Goal: Task Accomplishment & Management: Manage account settings

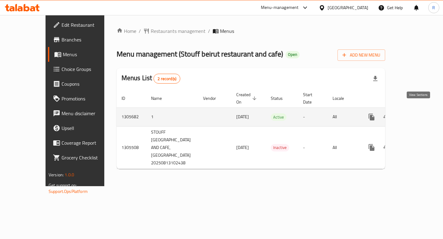
click at [419, 113] on icon "enhanced table" at bounding box center [415, 116] width 7 height 7
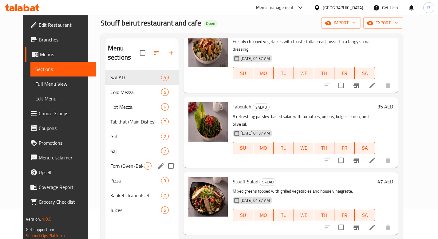
scroll to position [37, 0]
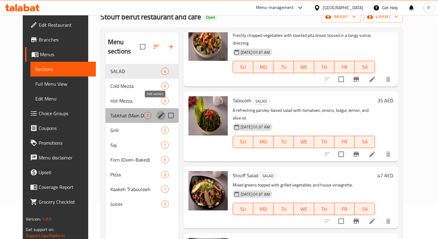
click at [157, 112] on icon "edit" at bounding box center [160, 115] width 7 height 7
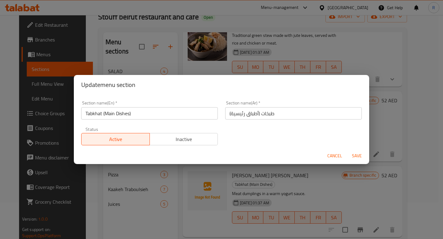
click at [335, 154] on span "Cancel" at bounding box center [334, 156] width 15 height 8
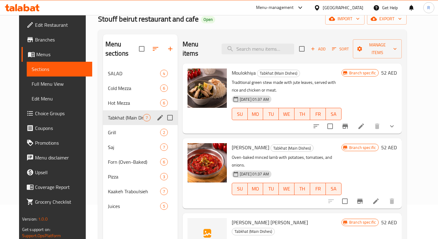
scroll to position [34, 0]
click at [396, 123] on icon "show more" at bounding box center [391, 126] width 7 height 7
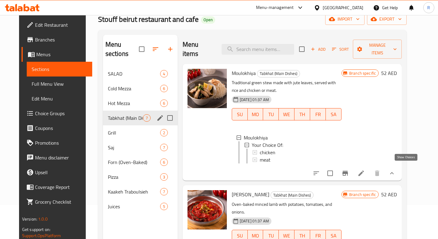
click at [394, 172] on icon "show more" at bounding box center [392, 173] width 4 height 2
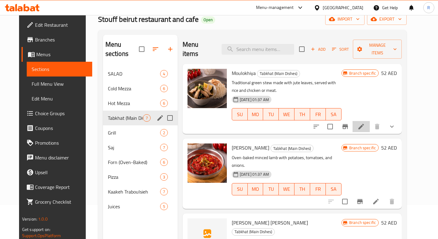
click at [370, 121] on li at bounding box center [361, 126] width 17 height 11
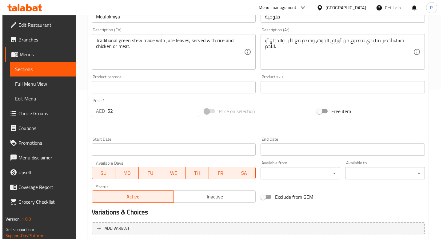
scroll to position [214, 0]
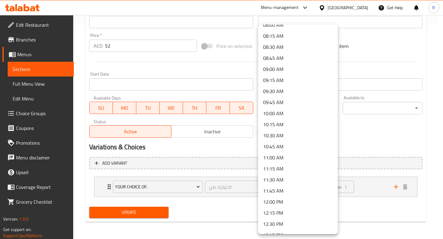
scroll to position [478, 0]
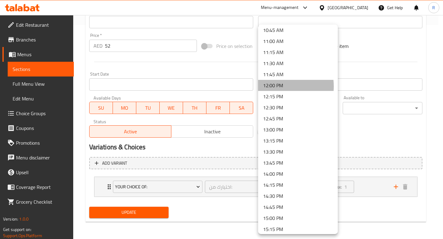
click at [275, 86] on li "12:00 PM" at bounding box center [298, 85] width 80 height 11
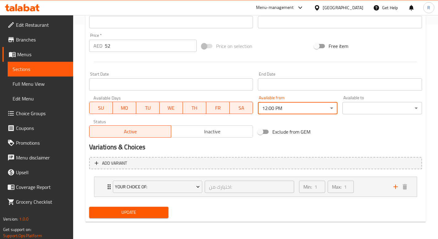
click at [364, 99] on div "Available to ​ ​" at bounding box center [383, 105] width 80 height 19
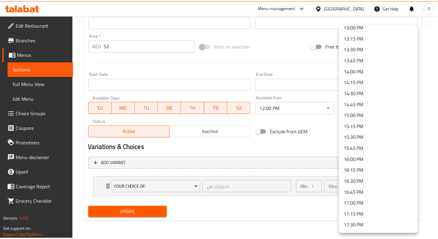
scroll to position [608, 0]
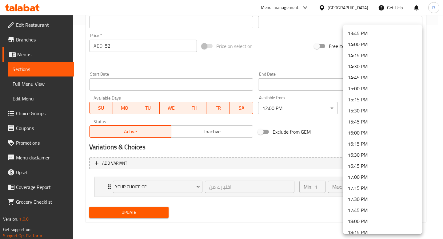
click at [352, 133] on li "16:00 PM" at bounding box center [383, 132] width 80 height 11
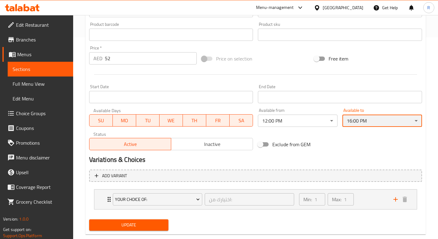
scroll to position [214, 0]
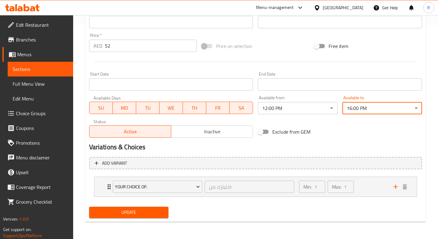
click at [151, 214] on span "Update" at bounding box center [129, 213] width 70 height 8
click at [141, 215] on span "Update" at bounding box center [129, 213] width 70 height 8
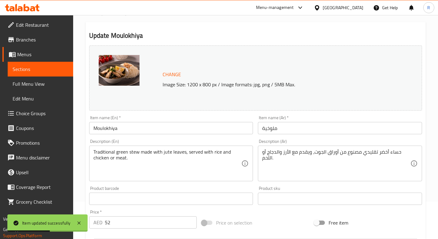
scroll to position [0, 0]
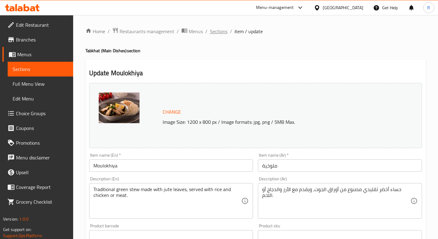
click at [213, 30] on span "Sections" at bounding box center [219, 31] width 18 height 7
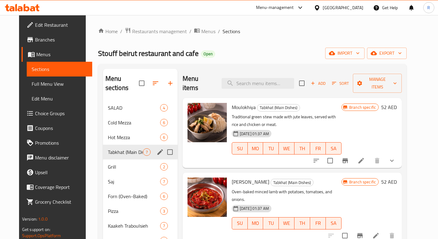
click at [157, 149] on icon "edit" at bounding box center [160, 152] width 7 height 7
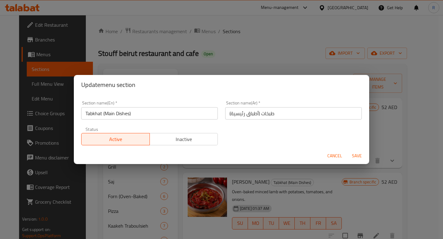
click at [336, 155] on span "Cancel" at bounding box center [334, 156] width 15 height 8
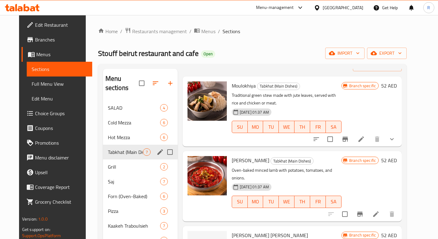
scroll to position [49, 0]
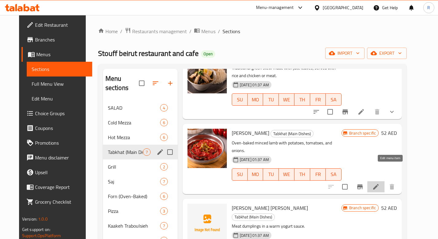
click at [379, 184] on icon at bounding box center [376, 187] width 6 height 6
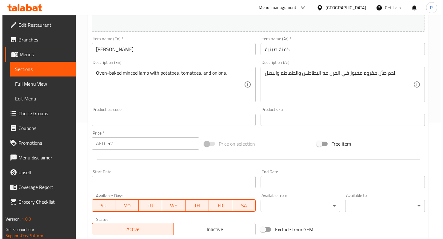
scroll to position [177, 0]
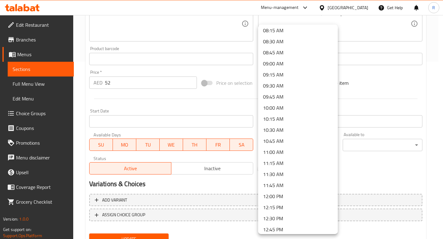
scroll to position [425, 0]
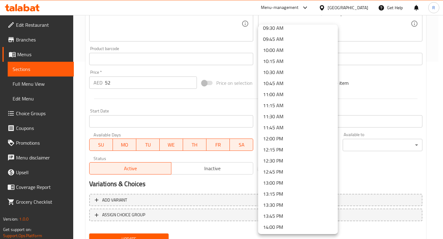
click at [280, 142] on li "12:00 PM" at bounding box center [298, 138] width 80 height 11
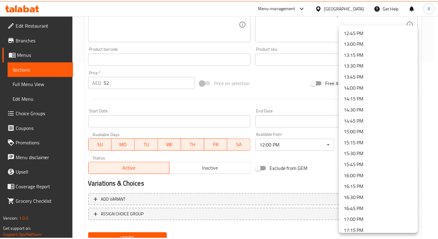
scroll to position [556, 0]
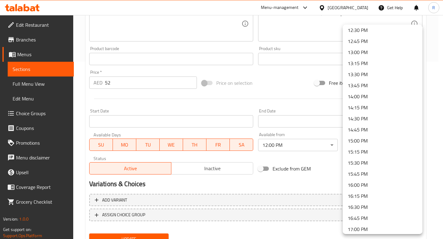
click at [363, 184] on li "16:00 PM" at bounding box center [383, 185] width 80 height 11
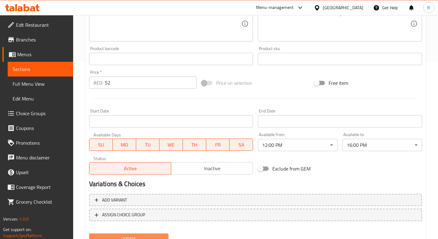
click at [131, 239] on span "Update" at bounding box center [129, 240] width 70 height 8
click at [133, 236] on span "Update" at bounding box center [129, 240] width 70 height 8
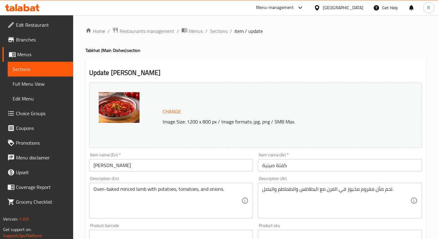
scroll to position [0, 0]
click at [226, 32] on ol "Home / Restaurants management / Menus / Sections / item / update" at bounding box center [255, 31] width 340 height 8
click at [222, 33] on span "Sections" at bounding box center [219, 31] width 18 height 7
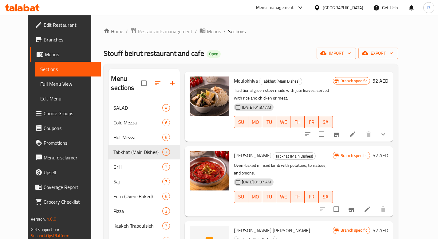
scroll to position [76, 0]
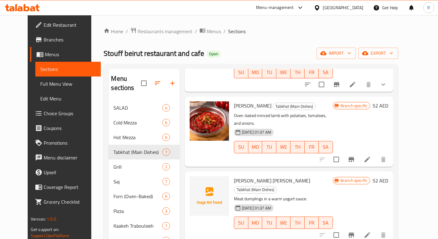
click at [376, 230] on li at bounding box center [367, 235] width 17 height 11
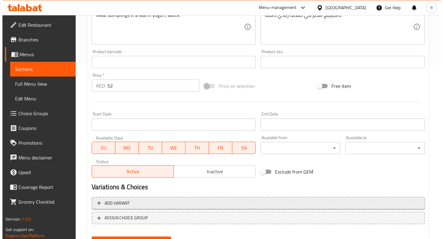
scroll to position [204, 0]
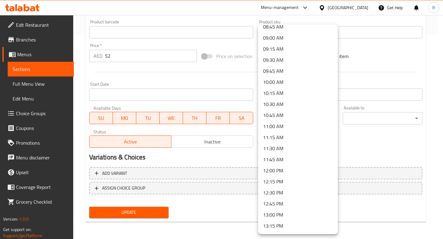
scroll to position [399, 0]
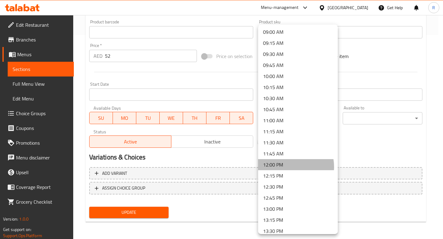
click at [289, 167] on li "12:00 PM" at bounding box center [298, 164] width 80 height 11
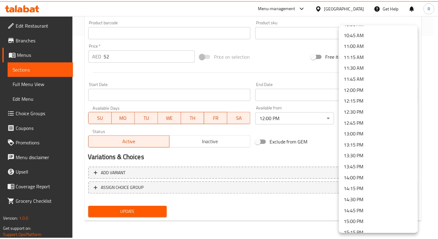
scroll to position [519, 0]
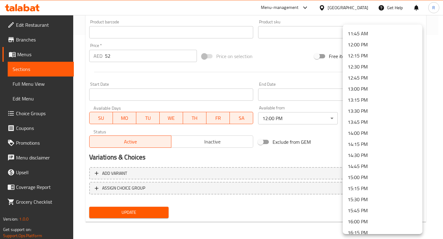
click at [366, 219] on li "16:00 PM" at bounding box center [383, 221] width 80 height 11
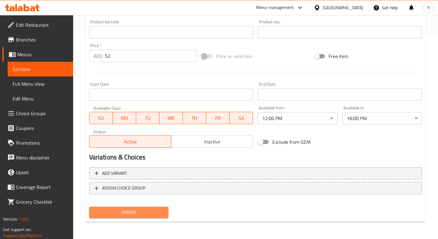
click at [149, 212] on span "Update" at bounding box center [129, 213] width 70 height 8
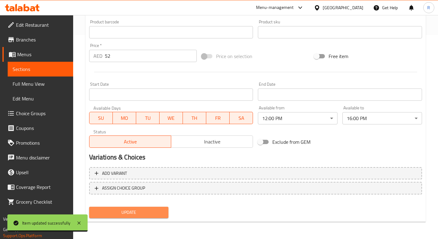
click at [139, 213] on span "Update" at bounding box center [129, 213] width 70 height 8
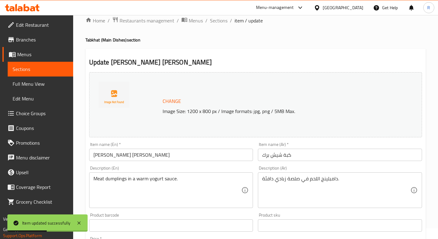
scroll to position [0, 0]
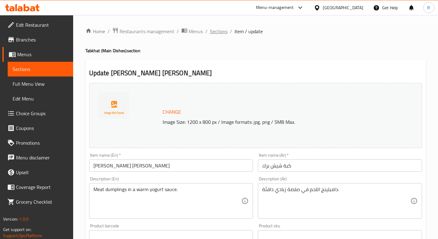
click at [216, 34] on span "Sections" at bounding box center [219, 31] width 18 height 7
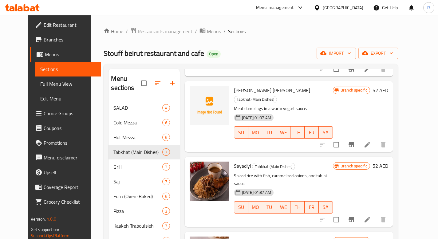
scroll to position [168, 0]
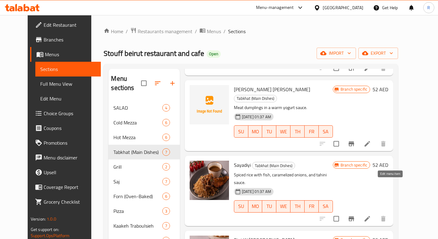
click at [371, 215] on icon at bounding box center [367, 218] width 7 height 7
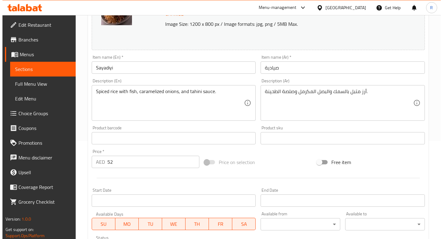
scroll to position [114, 0]
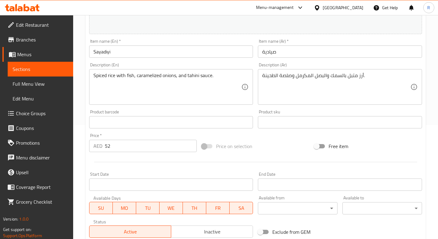
click at [289, 125] on body "​ Menu-management [GEOGRAPHIC_DATA] Get Help R Edit Restaurant Branches Menus S…" at bounding box center [219, 13] width 438 height 224
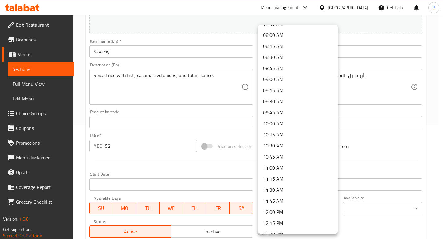
scroll to position [359, 0]
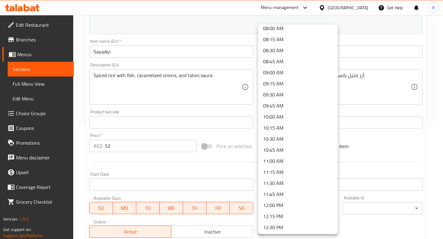
click at [284, 205] on li "12:00 PM" at bounding box center [298, 205] width 80 height 11
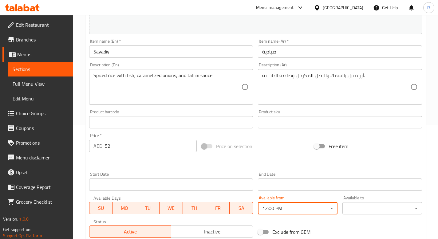
click at [364, 125] on body "​ Menu-management [GEOGRAPHIC_DATA] Get Help R Edit Restaurant Branches Menus S…" at bounding box center [219, 13] width 438 height 224
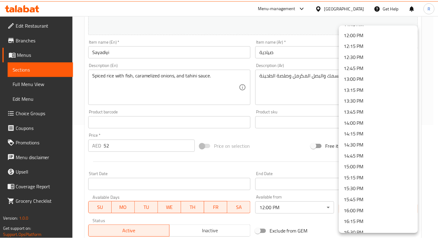
scroll to position [558, 0]
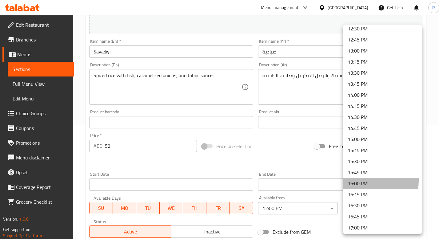
click at [352, 181] on li "16:00 PM" at bounding box center [383, 183] width 80 height 11
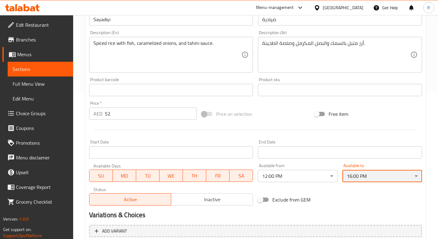
scroll to position [204, 0]
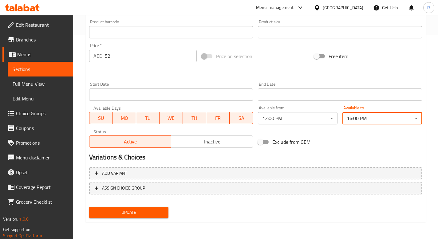
click at [141, 212] on span "Update" at bounding box center [129, 213] width 70 height 8
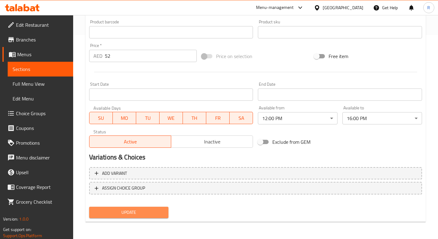
click at [138, 217] on button "Update" at bounding box center [129, 212] width 80 height 11
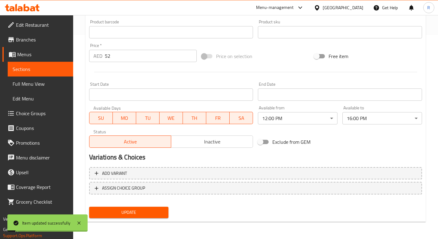
scroll to position [0, 0]
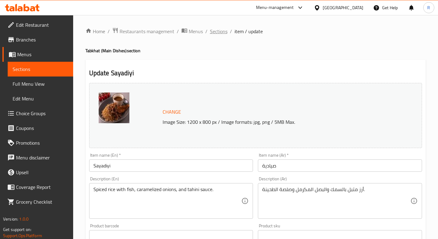
click at [216, 33] on span "Sections" at bounding box center [219, 31] width 18 height 7
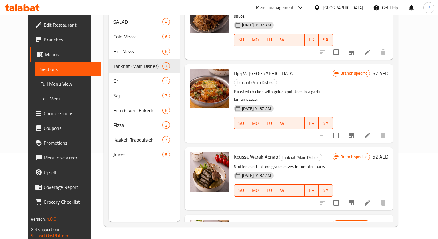
scroll to position [241, 0]
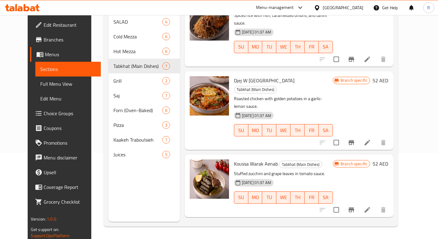
click at [371, 139] on icon at bounding box center [367, 142] width 7 height 7
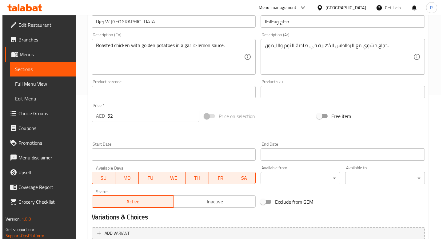
scroll to position [182, 0]
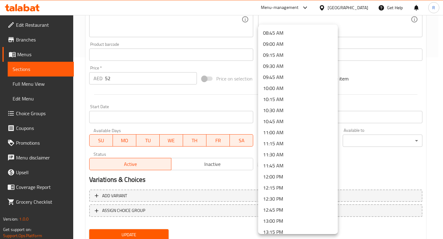
scroll to position [391, 0]
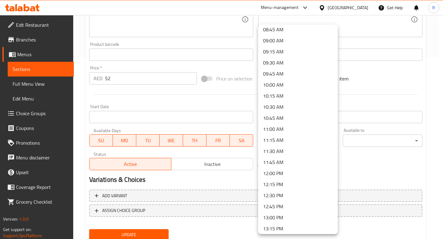
click at [281, 175] on li "12:00 PM" at bounding box center [298, 173] width 80 height 11
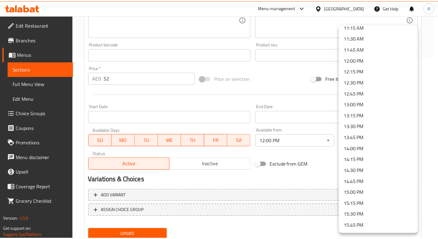
scroll to position [509, 0]
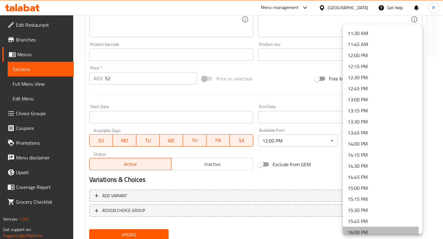
click at [364, 230] on li "16:00 PM" at bounding box center [383, 232] width 80 height 11
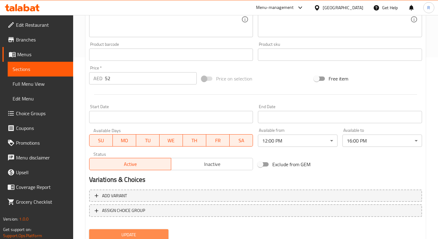
click at [146, 233] on span "Update" at bounding box center [129, 235] width 70 height 8
click at [148, 235] on span "Update" at bounding box center [129, 235] width 70 height 8
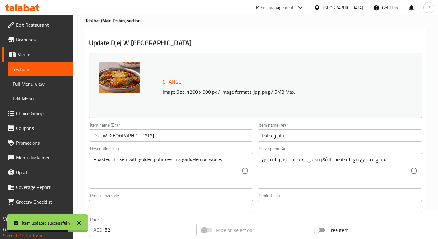
scroll to position [0, 0]
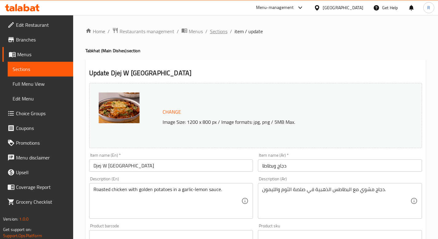
click at [221, 34] on span "Sections" at bounding box center [219, 31] width 18 height 7
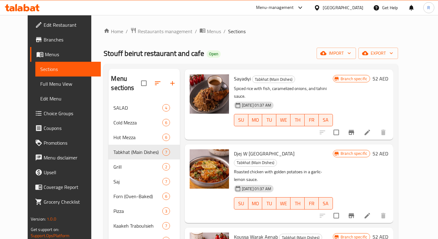
scroll to position [86, 0]
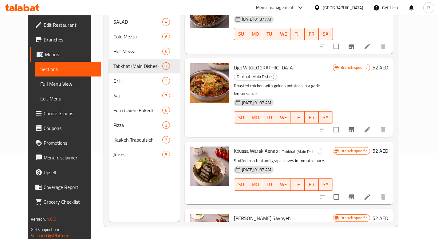
click at [376, 192] on li at bounding box center [367, 197] width 17 height 11
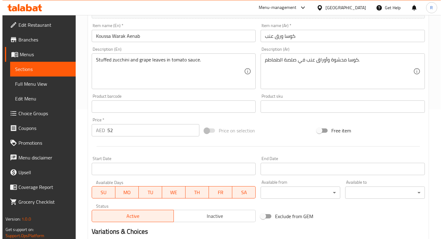
scroll to position [204, 0]
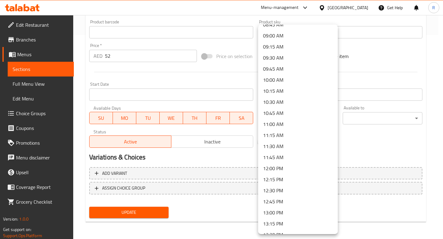
scroll to position [457, 0]
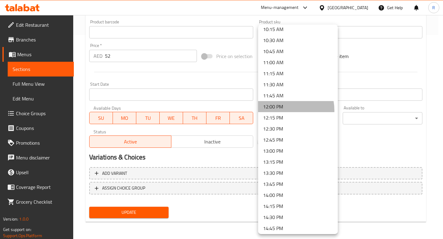
click at [278, 110] on li "12:00 PM" at bounding box center [298, 106] width 80 height 11
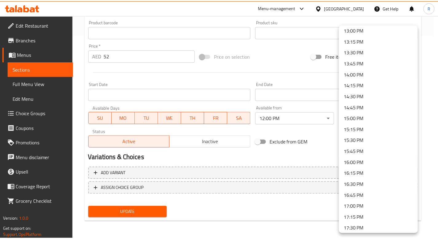
scroll to position [633, 0]
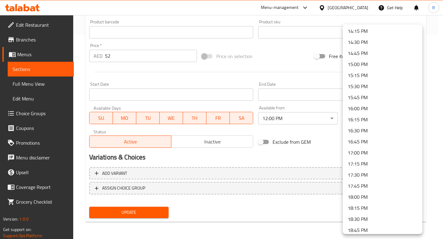
click at [364, 108] on li "16:00 PM" at bounding box center [383, 108] width 80 height 11
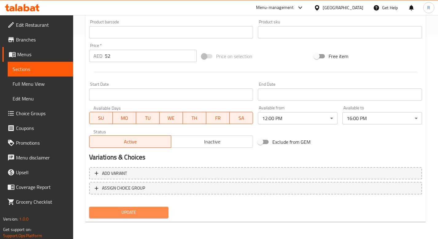
click at [120, 212] on span "Update" at bounding box center [129, 213] width 70 height 8
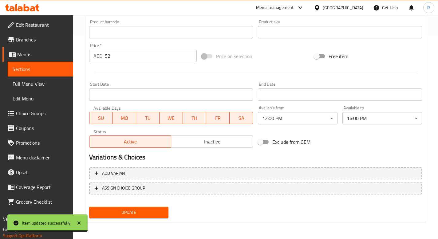
click at [123, 215] on span "Update" at bounding box center [129, 213] width 70 height 8
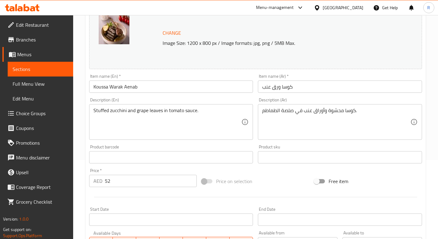
scroll to position [0, 0]
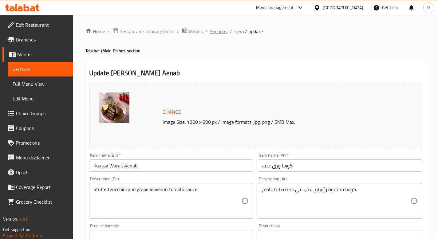
click at [219, 34] on span "Sections" at bounding box center [219, 31] width 18 height 7
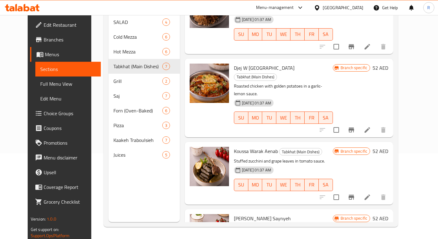
scroll to position [86, 0]
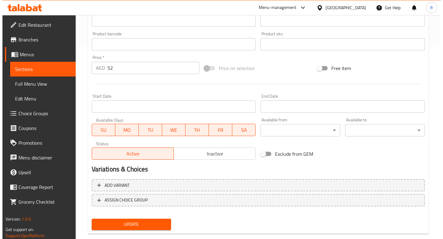
scroll to position [204, 0]
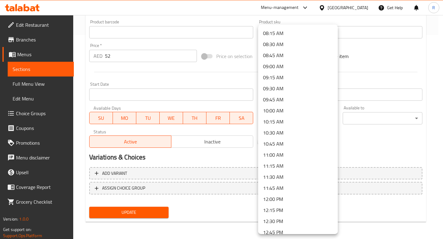
scroll to position [371, 0]
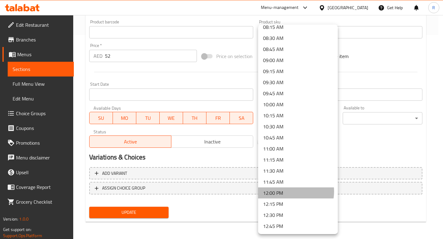
click at [287, 191] on li "12:00 PM" at bounding box center [298, 193] width 80 height 11
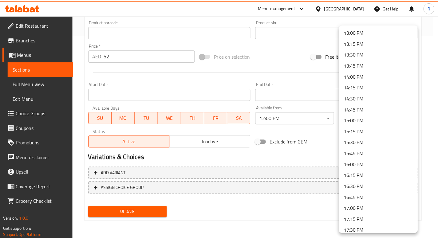
scroll to position [577, 0]
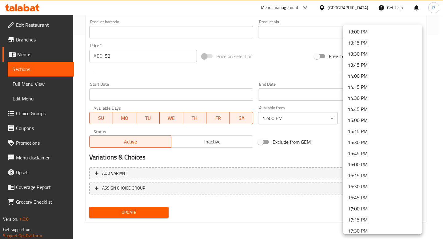
click at [361, 164] on li "16:00 PM" at bounding box center [383, 164] width 80 height 11
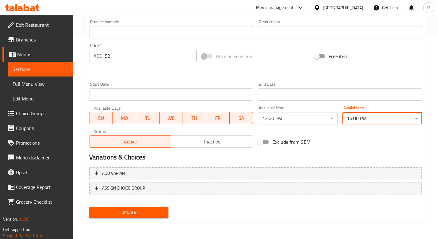
click at [153, 214] on span "Update" at bounding box center [129, 213] width 70 height 8
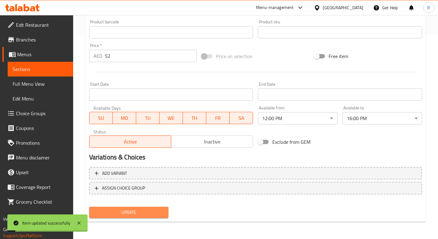
click at [138, 211] on span "Update" at bounding box center [129, 213] width 70 height 8
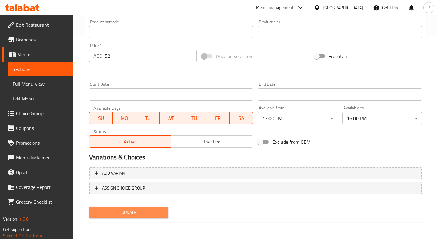
click at [115, 211] on span "Update" at bounding box center [129, 213] width 70 height 8
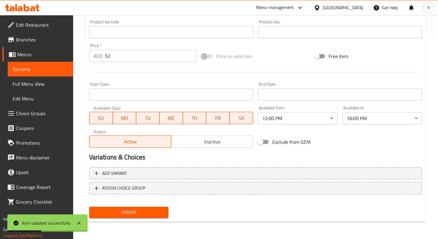
click at [30, 40] on span "Branches" at bounding box center [42, 39] width 52 height 7
